Goal: Find specific page/section: Find specific page/section

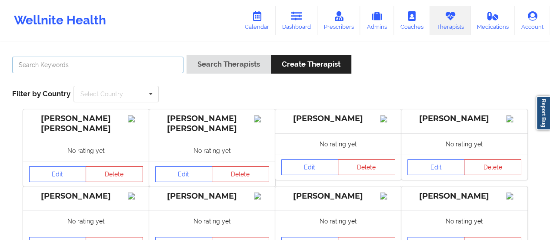
click at [103, 60] on input "text" at bounding box center [97, 65] width 171 height 17
type input "[PERSON_NAME]"
click at [187, 55] on button "Search Therapists" at bounding box center [229, 64] width 84 height 19
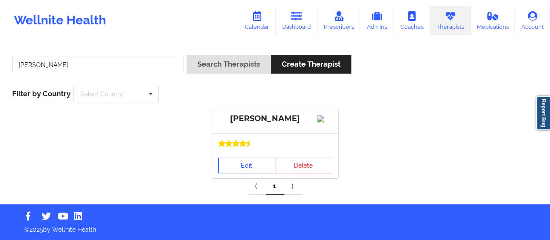
click at [241, 173] on link "Edit" at bounding box center [246, 165] width 57 height 16
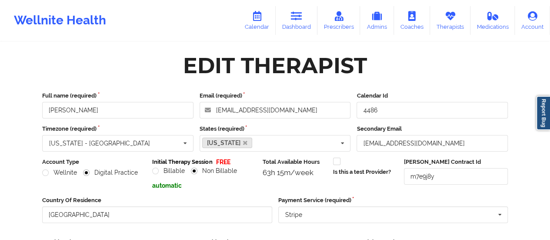
scroll to position [157, 0]
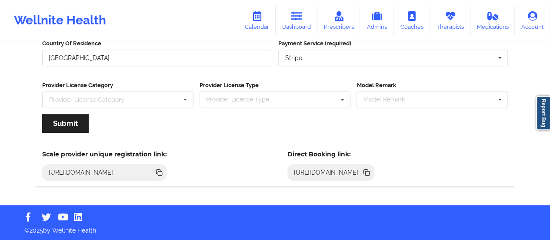
click at [370, 172] on icon at bounding box center [367, 173] width 4 height 4
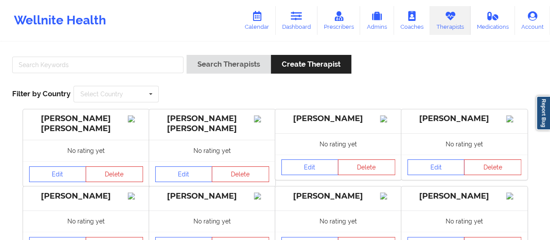
click at [131, 56] on div at bounding box center [97, 67] width 177 height 25
drag, startPoint x: 131, startPoint y: 56, endPoint x: 131, endPoint y: 61, distance: 5.2
click at [131, 61] on div at bounding box center [97, 67] width 177 height 25
click at [131, 61] on input "text" at bounding box center [97, 65] width 171 height 17
type input "[PERSON_NAME]"
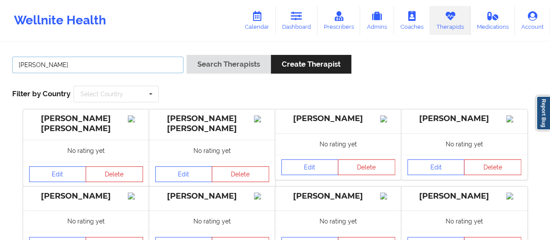
click at [187, 55] on button "Search Therapists" at bounding box center [229, 64] width 84 height 19
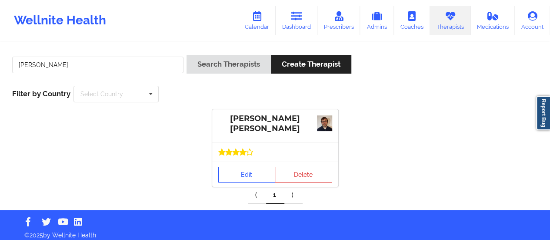
click at [241, 179] on link "Edit" at bounding box center [246, 175] width 57 height 16
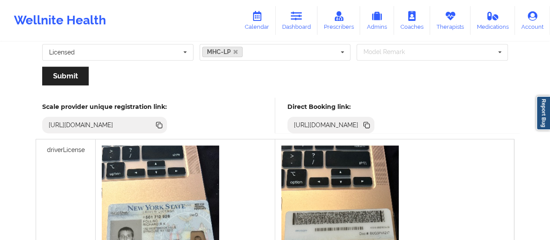
scroll to position [179, 0]
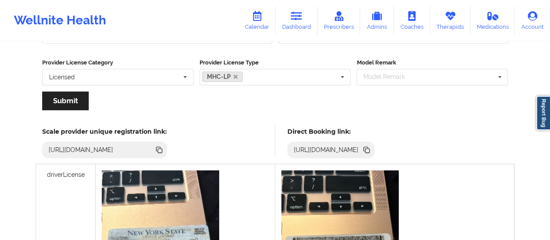
click at [368, 149] on icon at bounding box center [366, 149] width 4 height 4
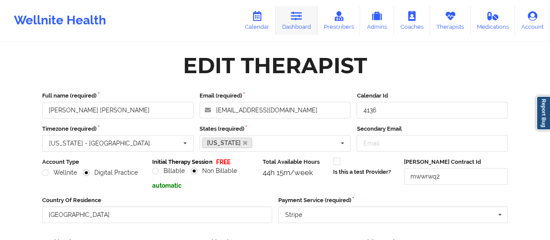
click at [291, 21] on link "Dashboard" at bounding box center [297, 20] width 42 height 29
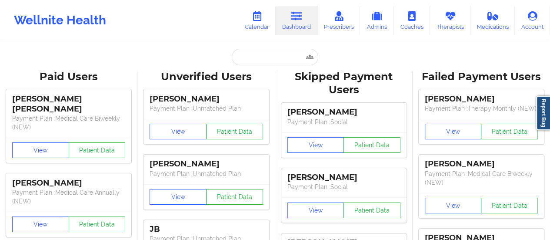
drag, startPoint x: 248, startPoint y: 46, endPoint x: 249, endPoint y: 57, distance: 10.5
click at [249, 57] on input "text" at bounding box center [275, 57] width 86 height 17
paste input "[EMAIL_ADDRESS][DOMAIN_NAME]"
type input "[EMAIL_ADDRESS][DOMAIN_NAME]"
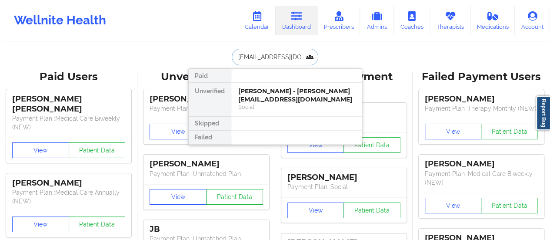
click at [265, 93] on div "[PERSON_NAME] - [PERSON_NAME][EMAIL_ADDRESS][DOMAIN_NAME]" at bounding box center [296, 95] width 117 height 16
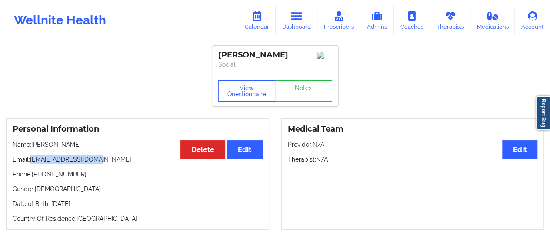
drag, startPoint x: 30, startPoint y: 163, endPoint x: 145, endPoint y: 155, distance: 115.9
click at [145, 155] on div "Personal Information Edit Delete Name: [PERSON_NAME] Email: [EMAIL_ADDRESS][DOM…" at bounding box center [137, 173] width 263 height 111
copy p "[EMAIL_ADDRESS][DOMAIN_NAME]"
drag, startPoint x: 33, startPoint y: 147, endPoint x: 104, endPoint y: 149, distance: 71.3
click at [104, 149] on p "Name: [PERSON_NAME]" at bounding box center [138, 144] width 250 height 9
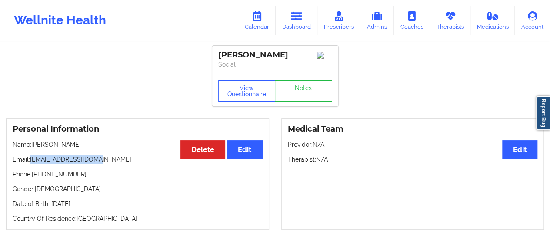
copy p "[PERSON_NAME]"
click at [448, 27] on link "Therapists" at bounding box center [450, 20] width 40 height 29
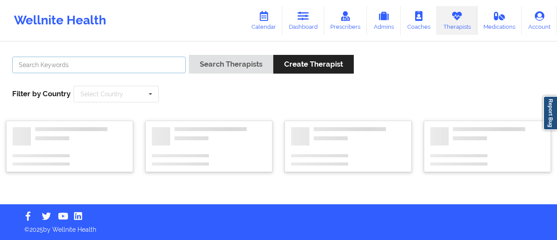
click at [173, 62] on input "text" at bounding box center [98, 65] width 173 height 17
paste input "blessing ucheya"
click at [189, 55] on button "Search Therapists" at bounding box center [231, 64] width 84 height 19
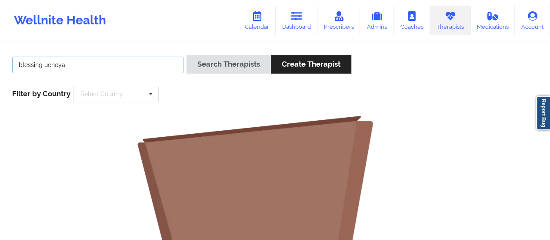
drag, startPoint x: 43, startPoint y: 62, endPoint x: 10, endPoint y: 64, distance: 32.7
click at [10, 64] on div "blessing ucheya" at bounding box center [97, 67] width 177 height 25
click at [187, 55] on button "Search Therapists" at bounding box center [229, 64] width 84 height 19
click at [20, 67] on input "ucheya" at bounding box center [97, 65] width 171 height 17
type input "ucheya"
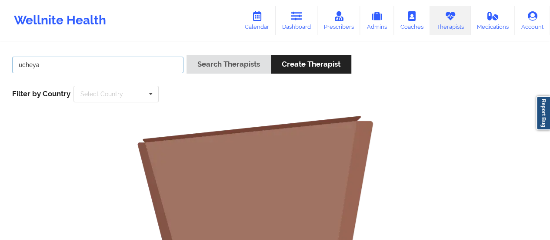
click at [187, 55] on button "Search Therapists" at bounding box center [229, 64] width 84 height 19
click at [331, 10] on link "Prescribers" at bounding box center [338, 20] width 43 height 29
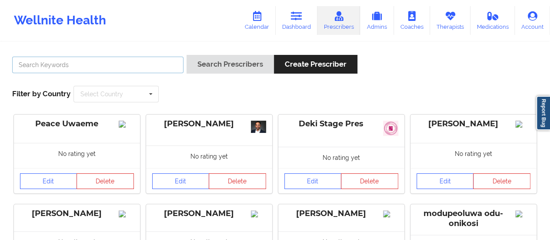
click at [169, 57] on input "text" at bounding box center [97, 65] width 171 height 17
paste input "blessing ucheya"
type input "blessing ucheya"
click at [187, 55] on button "Search Prescribers" at bounding box center [230, 64] width 87 height 19
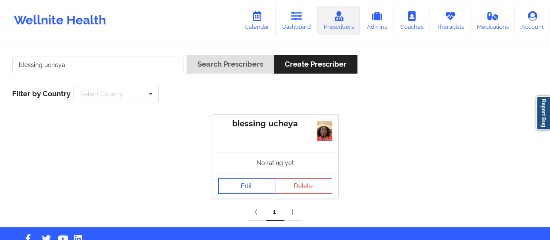
click at [244, 187] on link "Edit" at bounding box center [246, 186] width 57 height 16
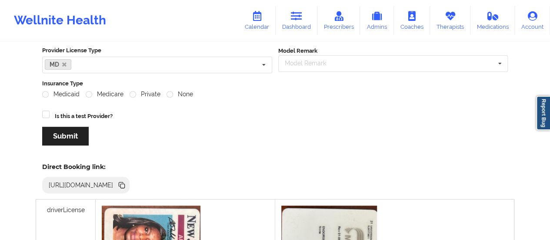
scroll to position [133, 0]
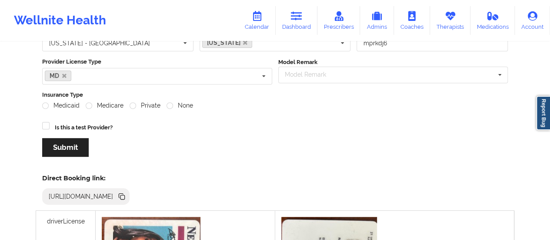
click at [125, 197] on icon at bounding box center [122, 197] width 4 height 4
